Goal: Task Accomplishment & Management: Manage account settings

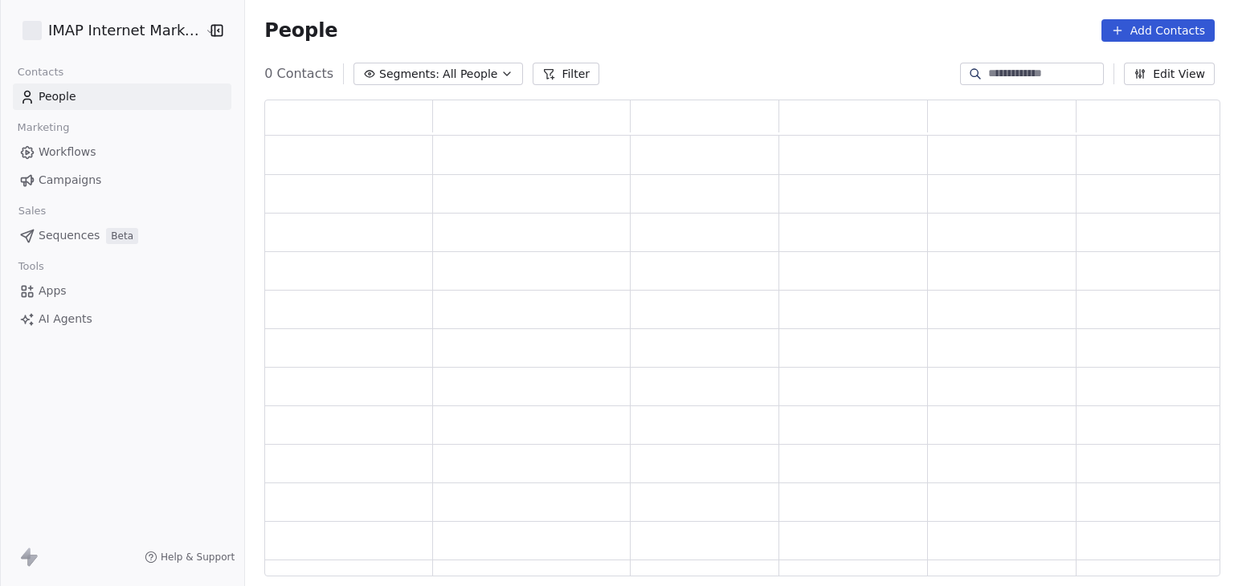
scroll to position [13, 13]
click at [148, 41] on html "IMAP Internet Marketing SL Contacts People Marketing Workflows Campaigns Sales …" at bounding box center [617, 293] width 1234 height 586
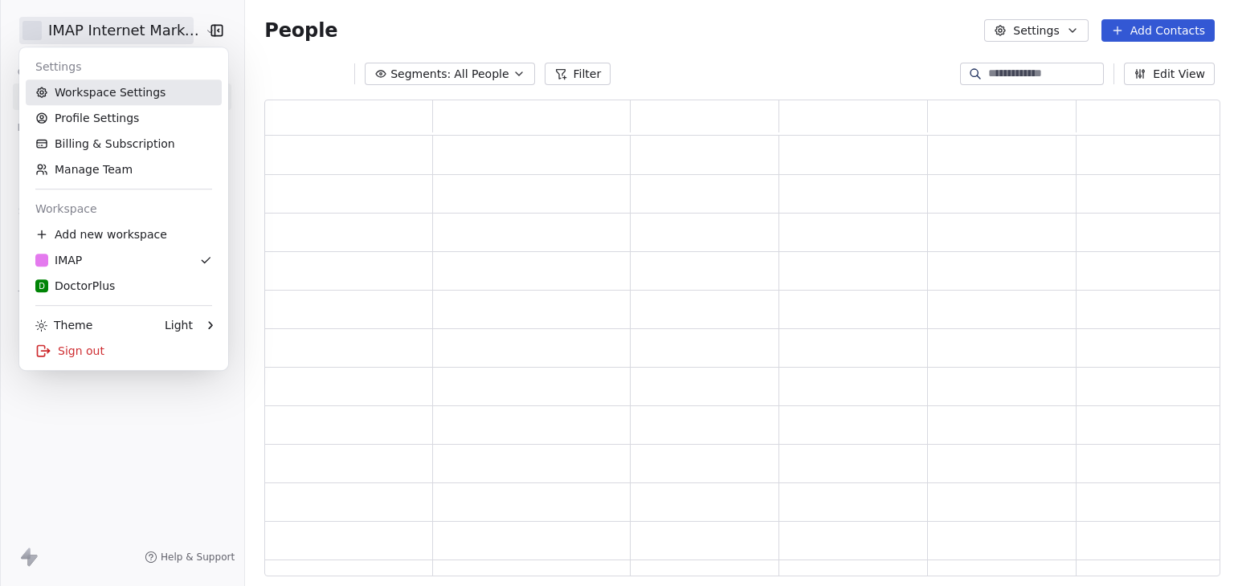
click at [141, 92] on link "Workspace Settings" at bounding box center [124, 93] width 196 height 26
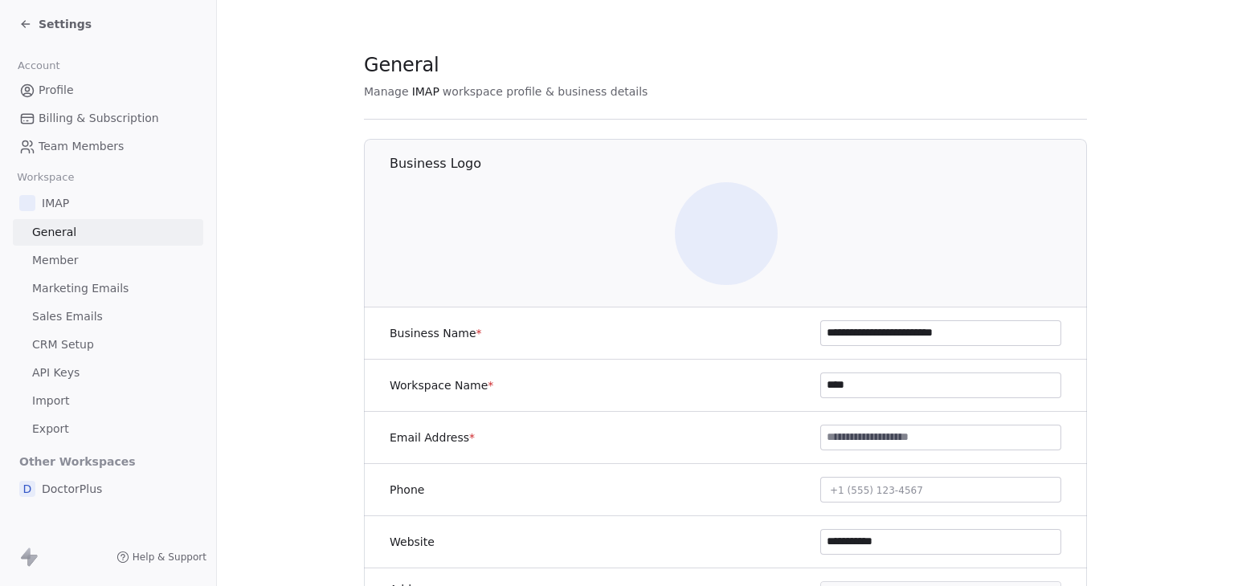
click at [84, 142] on span "Team Members" at bounding box center [81, 146] width 85 height 17
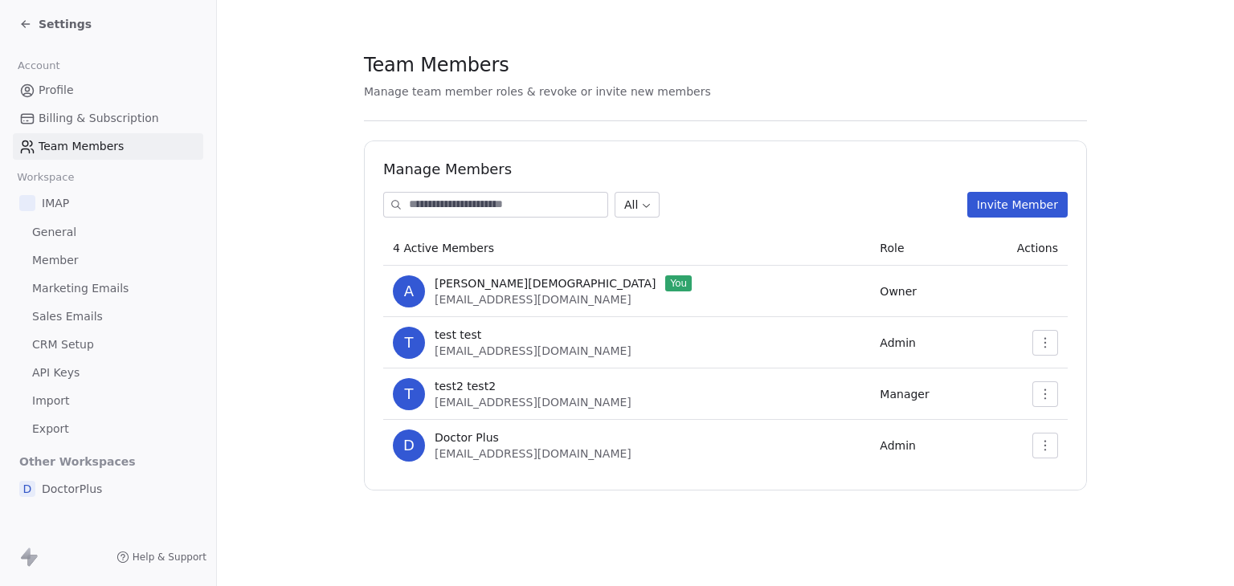
click at [1044, 441] on icon "button" at bounding box center [1045, 445] width 2 height 10
click at [1143, 427] on section "Team Members Manage team member roles & revoke or invite new members Manage Mem…" at bounding box center [725, 271] width 1017 height 542
click at [283, 355] on section "Team Members Manage team member roles & revoke or invite new members Manage Mem…" at bounding box center [725, 271] width 1017 height 542
click at [83, 22] on div "Settings" at bounding box center [111, 24] width 184 height 22
click at [76, 25] on span "Settings" at bounding box center [65, 24] width 53 height 16
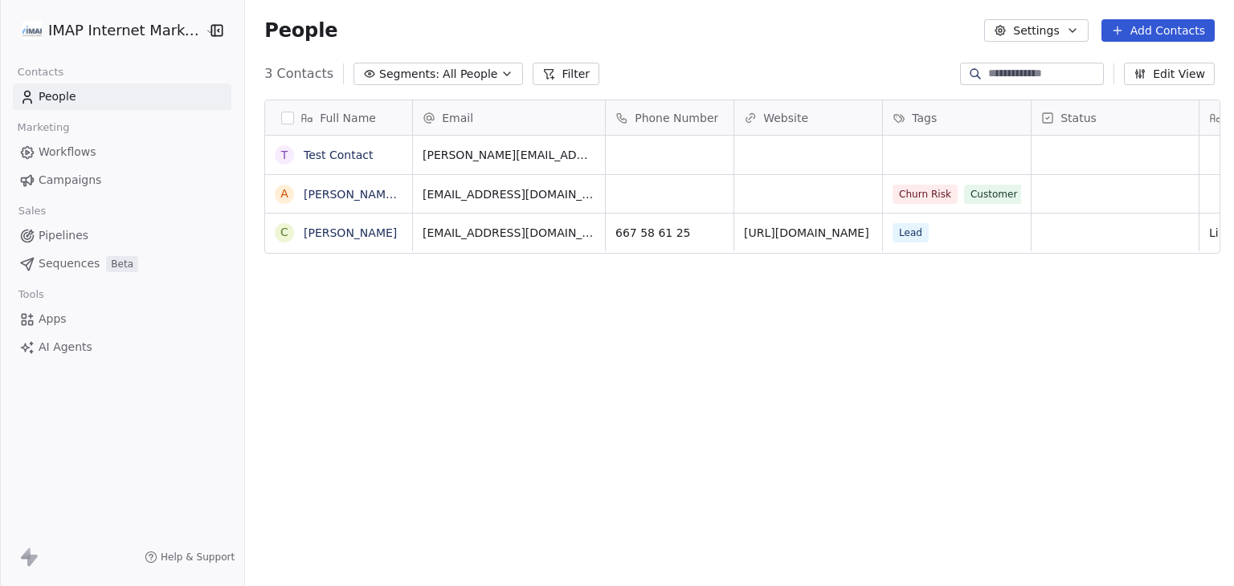
scroll to position [503, 982]
click at [76, 28] on html "IMAP Internet Marketing SL Contacts People Marketing Workflows Campaigns Sales …" at bounding box center [617, 293] width 1234 height 586
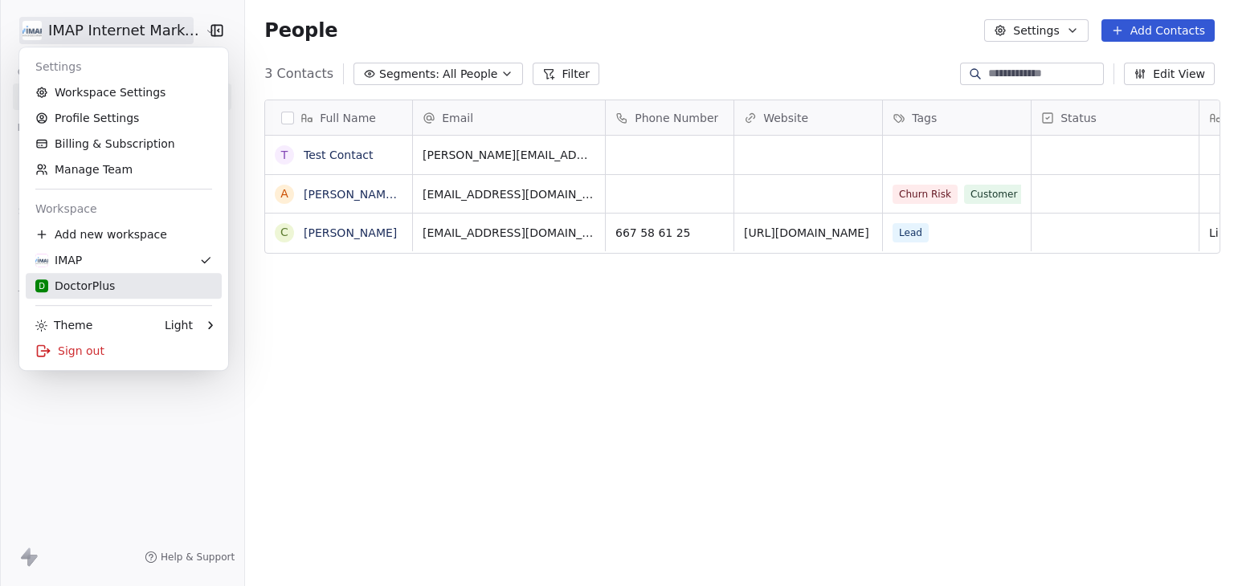
click at [96, 286] on div "D DoctorPlus" at bounding box center [75, 286] width 80 height 16
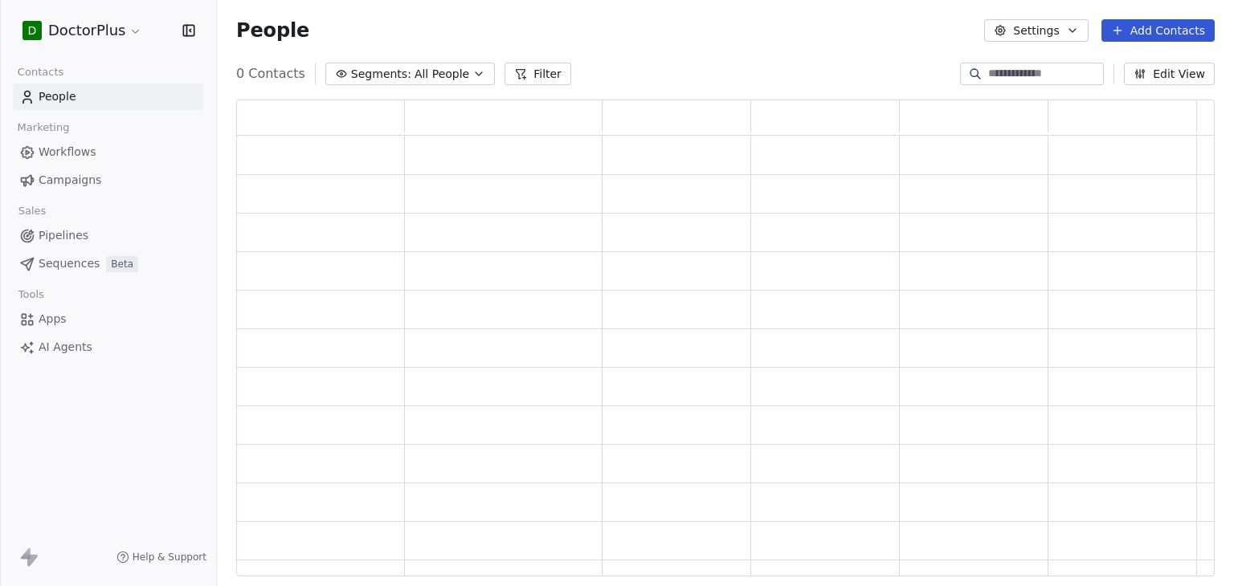
scroll to position [464, 966]
click at [101, 30] on html "D DoctorPlus Contacts People Marketing Workflows Campaigns Sales Pipelines Sequ…" at bounding box center [617, 293] width 1234 height 586
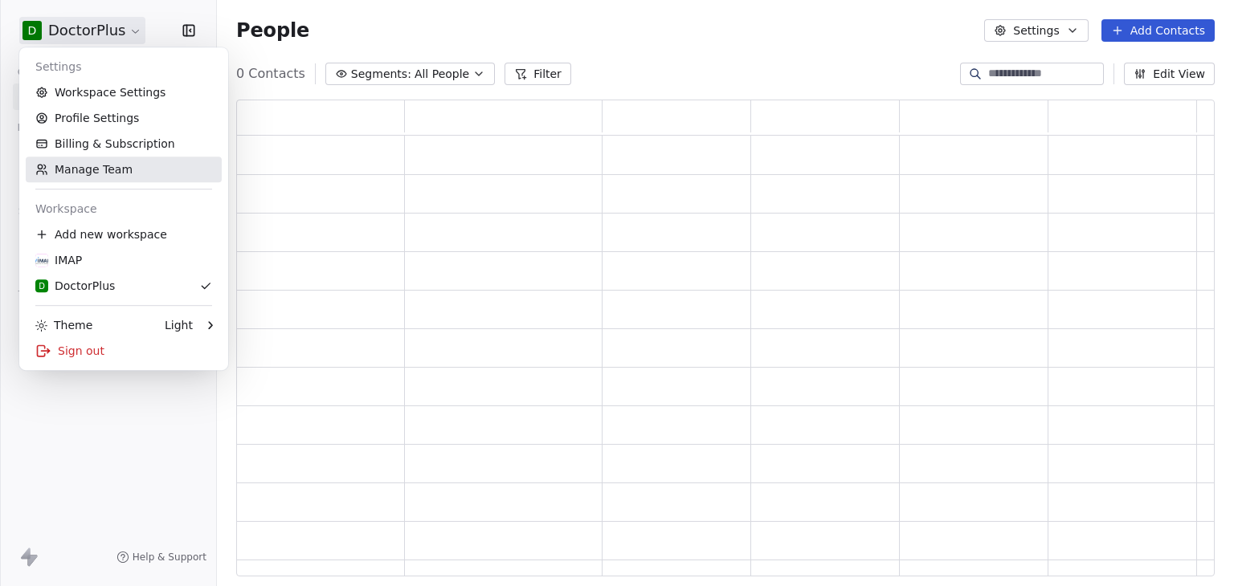
click at [94, 169] on link "Manage Team" at bounding box center [124, 170] width 196 height 26
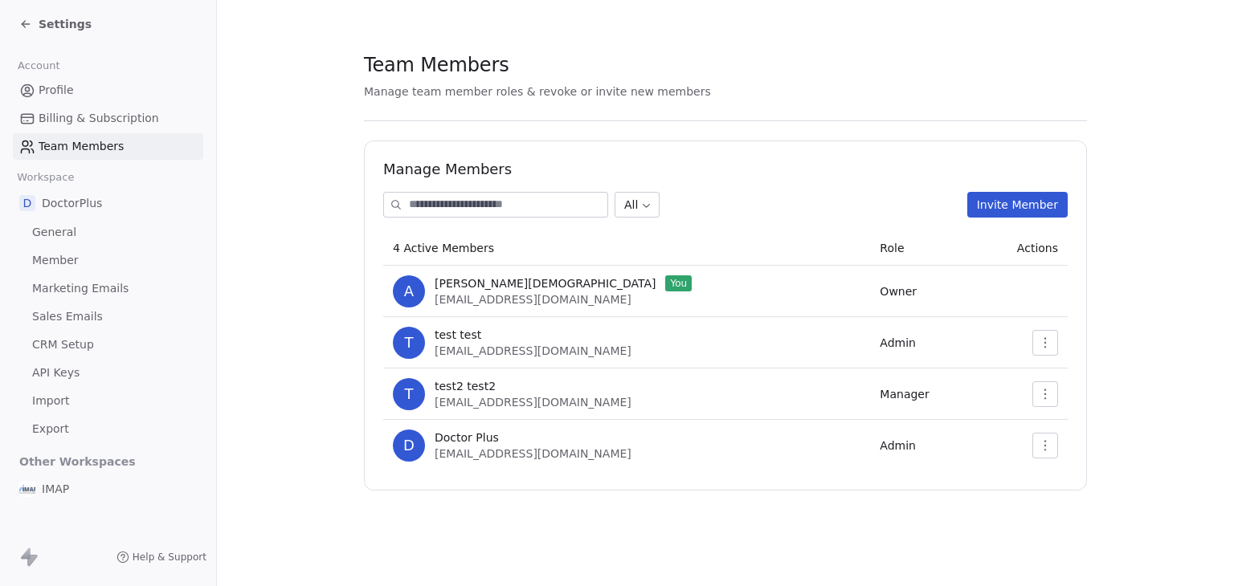
click at [56, 35] on div "Settings" at bounding box center [111, 24] width 184 height 22
click at [56, 31] on span "Settings" at bounding box center [65, 24] width 53 height 16
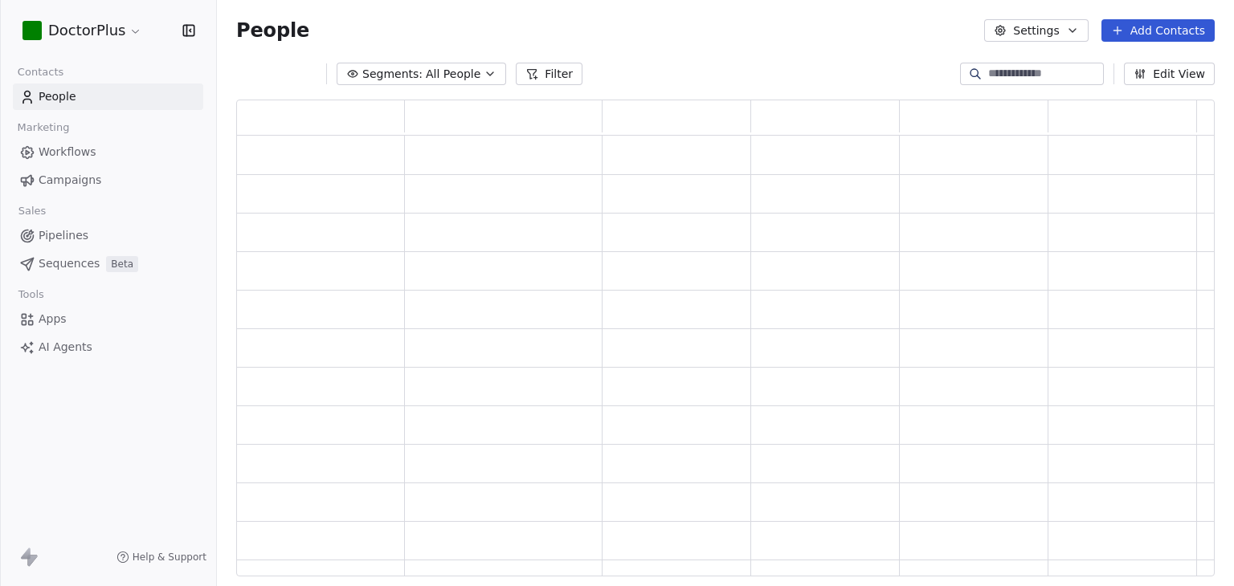
scroll to position [13, 13]
click at [80, 33] on html "D DoctorPlus Contacts People Marketing Workflows Campaigns Sales Pipelines Sequ…" at bounding box center [617, 293] width 1234 height 586
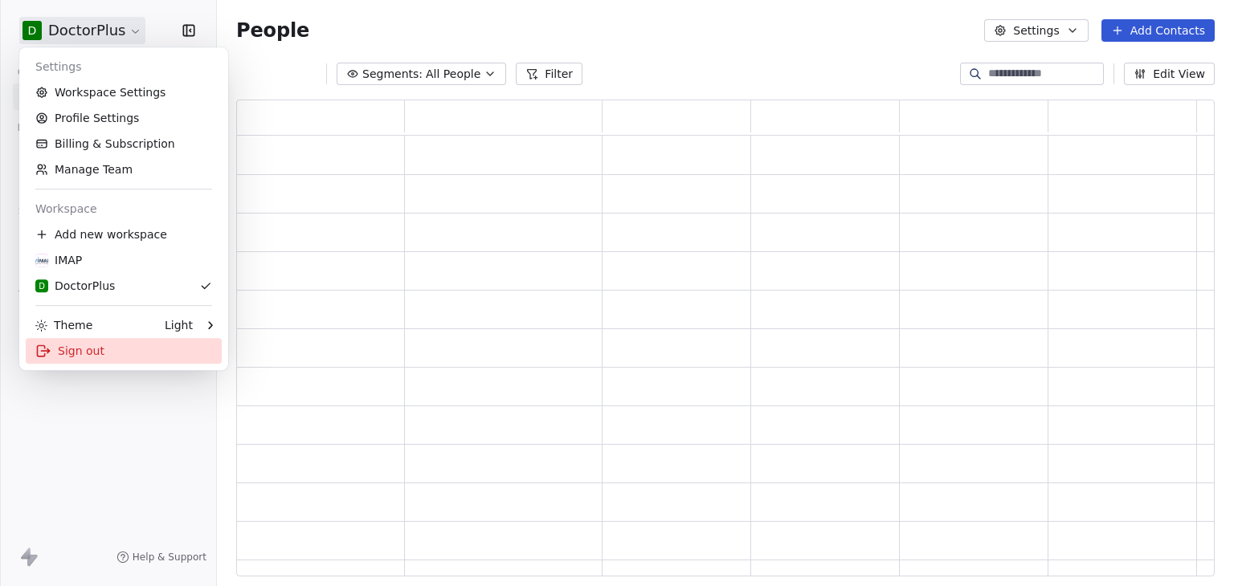
click at [134, 354] on div "Sign out" at bounding box center [124, 351] width 196 height 26
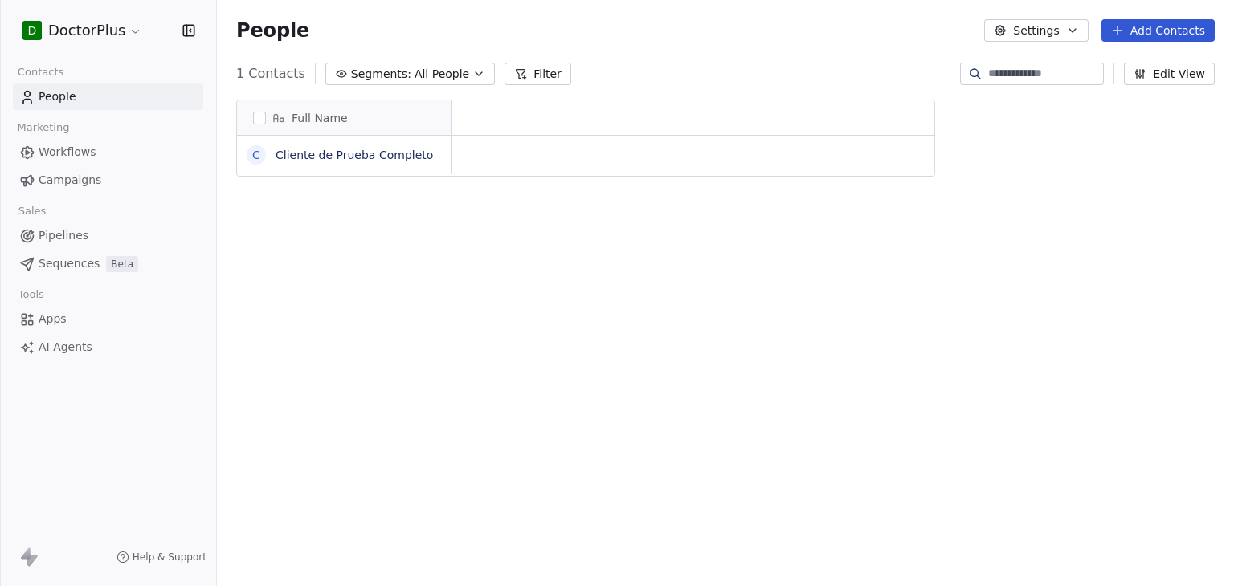
scroll to position [503, 1004]
